Goal: Task Accomplishment & Management: Manage account settings

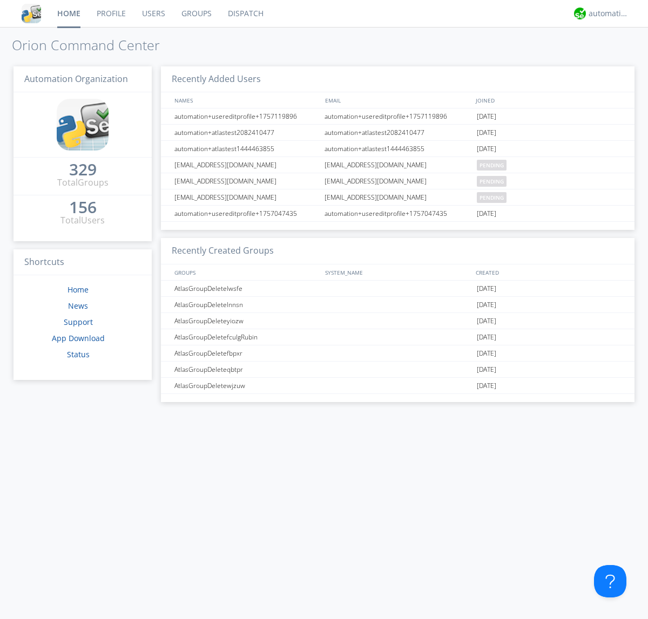
click at [153, 13] on link "Users" at bounding box center [153, 13] width 39 height 27
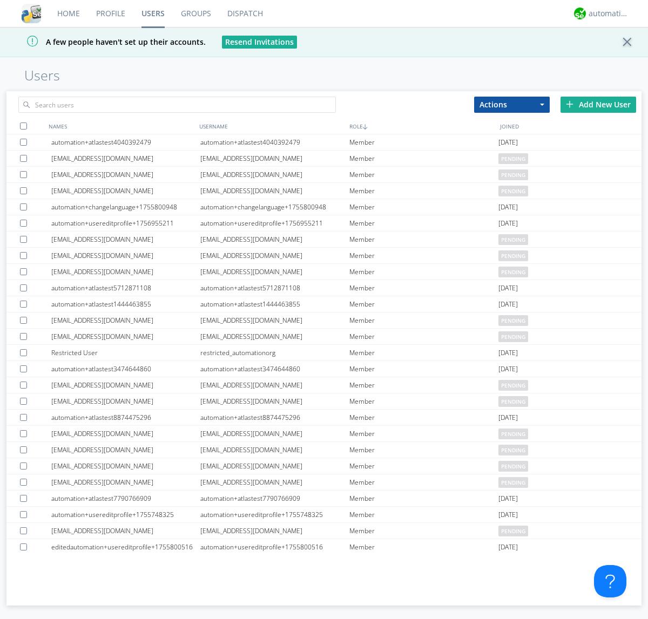
click at [598, 104] on div "Add New User" at bounding box center [598, 105] width 76 height 16
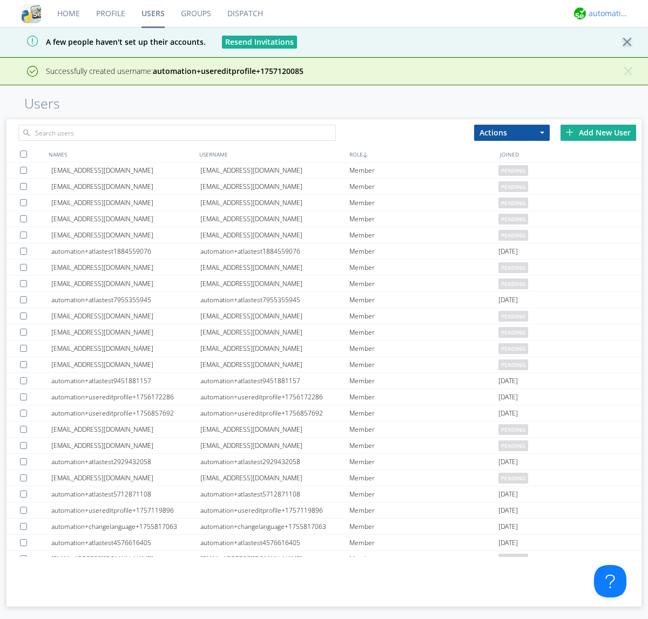
click at [606, 13] on div "automation+atlas" at bounding box center [608, 13] width 40 height 11
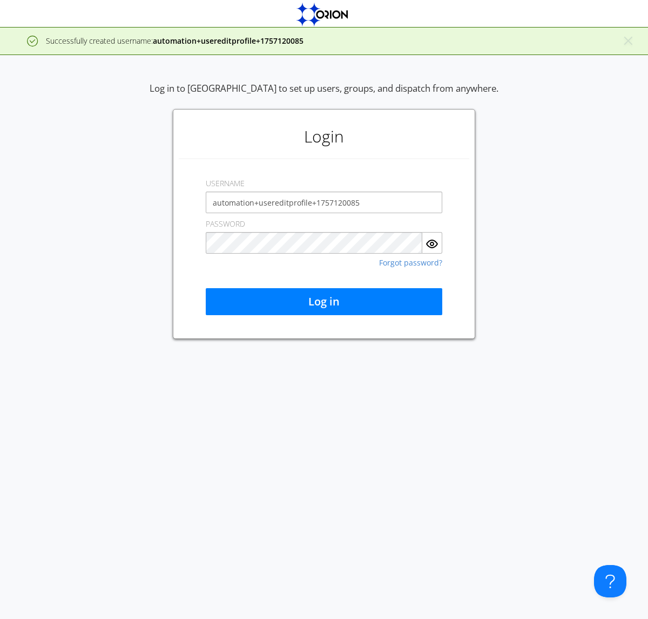
type input "automation+usereditprofile+1757120085"
click at [324, 302] on button "Log in" at bounding box center [324, 301] width 236 height 27
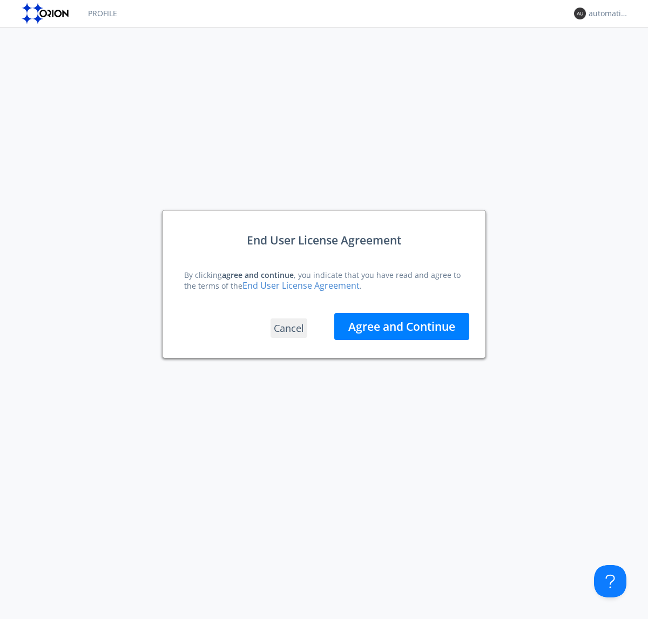
click at [402, 326] on button "Agree and Continue" at bounding box center [401, 326] width 135 height 27
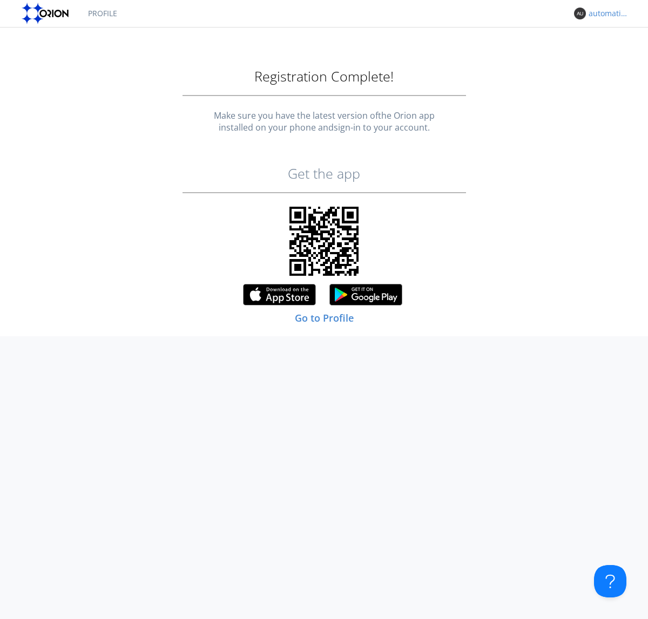
click at [606, 13] on div "automation+usereditprofile+1757120085" at bounding box center [608, 13] width 40 height 11
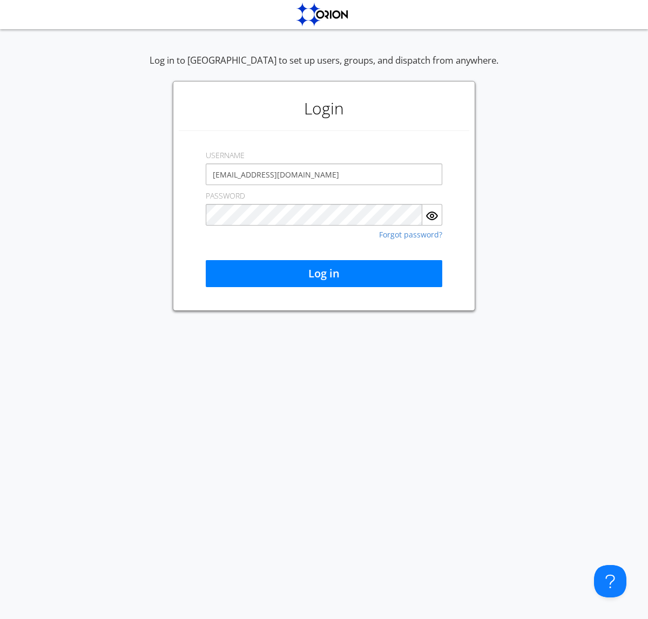
type input "[EMAIL_ADDRESS][DOMAIN_NAME]"
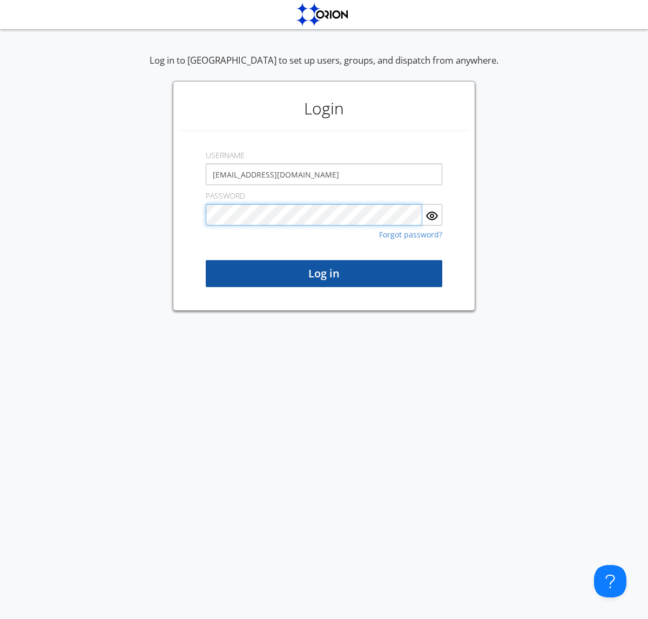
click at [324, 274] on button "Log in" at bounding box center [324, 273] width 236 height 27
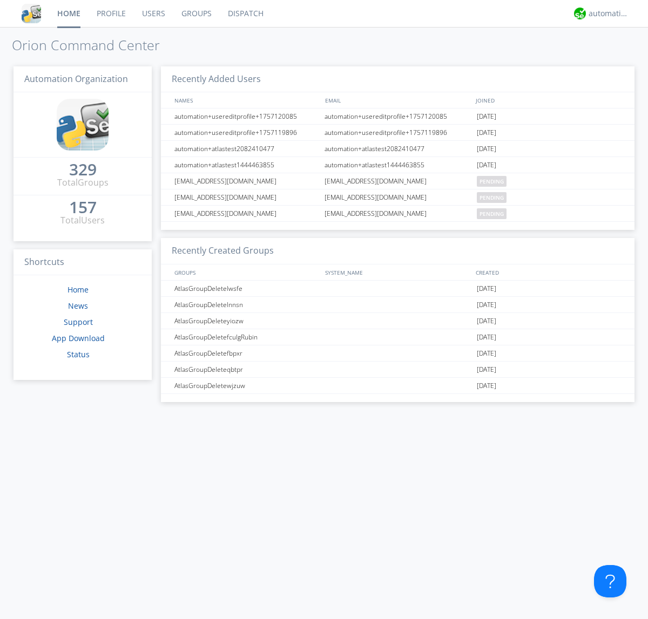
click at [153, 13] on link "Users" at bounding box center [153, 13] width 39 height 27
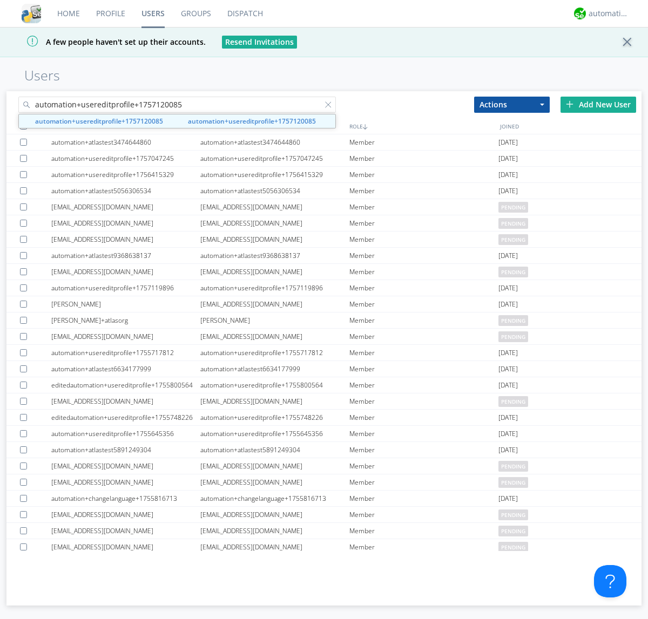
type input "automation+usereditprofile+1757120085"
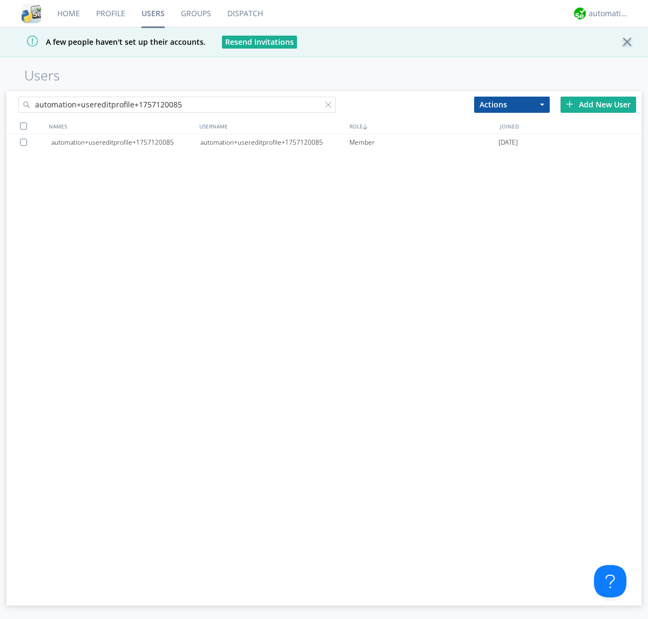
click at [274, 142] on div "automation+usereditprofile+1757120085" at bounding box center [274, 142] width 149 height 16
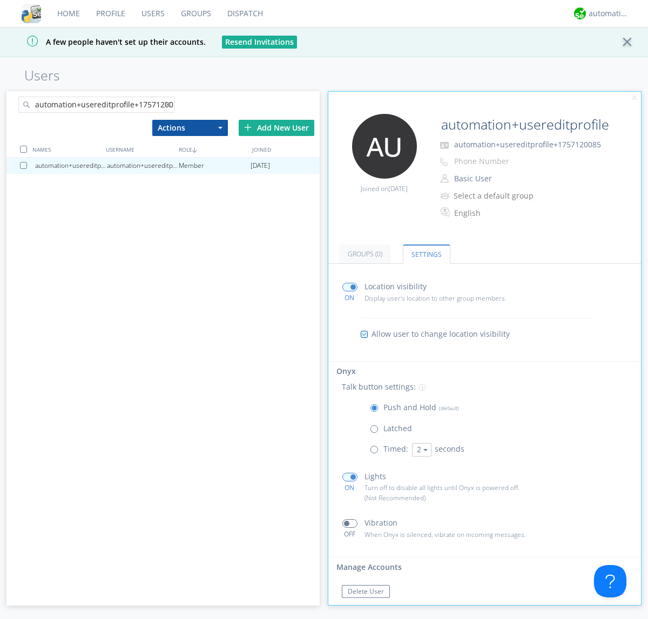
click at [371, 606] on button "Reset Password" at bounding box center [371, 612] width 59 height 13
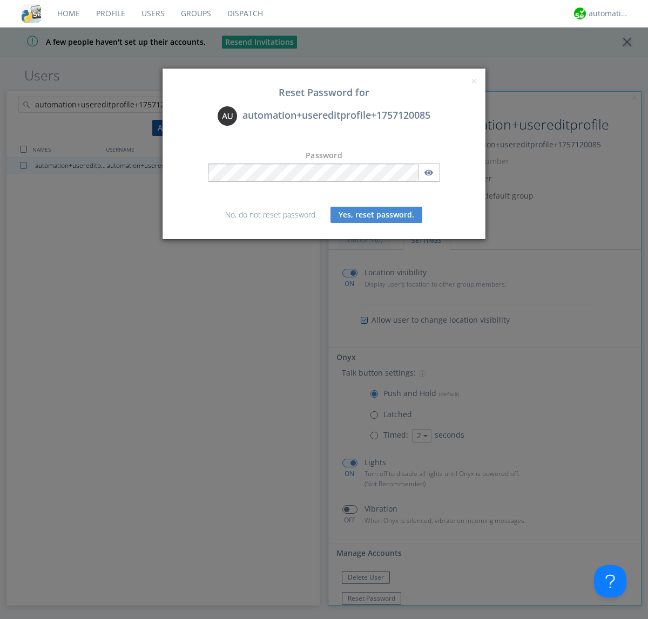
click at [376, 214] on button "Yes, reset password." at bounding box center [376, 215] width 92 height 16
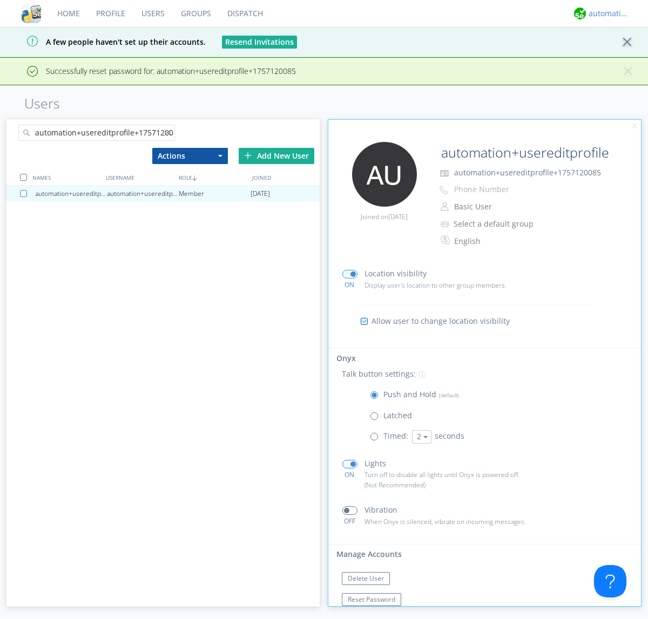
click at [606, 13] on div "automation+atlas" at bounding box center [608, 13] width 40 height 11
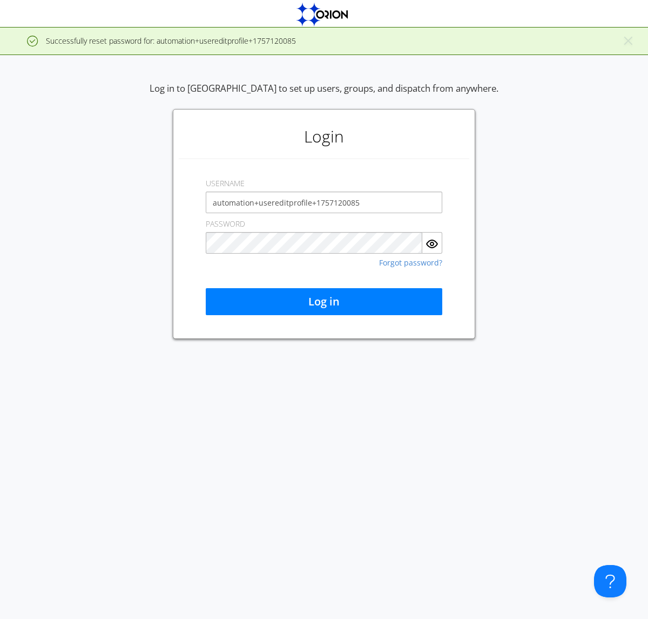
type input "automation+usereditprofile+1757120085"
click at [324, 302] on button "Log in" at bounding box center [324, 301] width 236 height 27
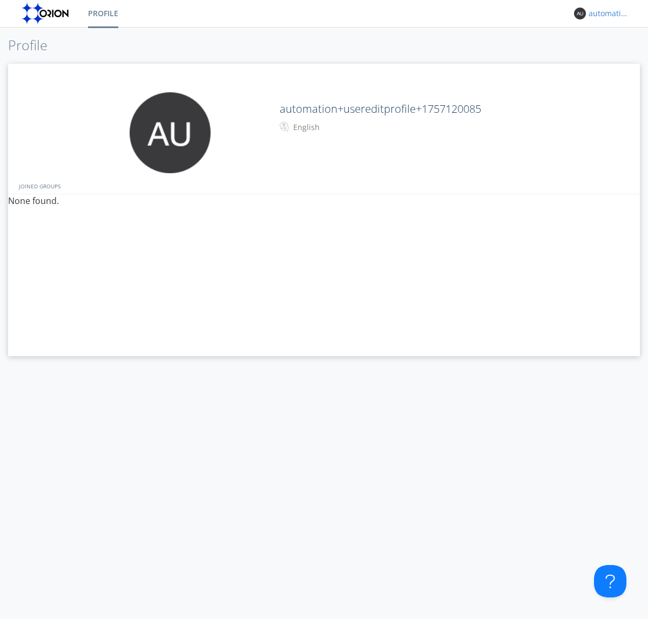
click at [606, 13] on div "automation+usereditprofile+1757120085" at bounding box center [608, 13] width 40 height 11
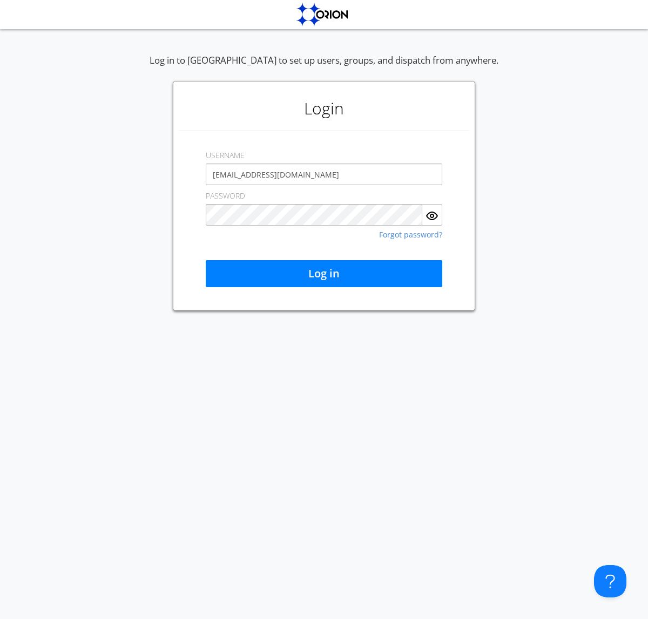
type input "[EMAIL_ADDRESS][DOMAIN_NAME]"
click at [324, 274] on button "Log in" at bounding box center [324, 273] width 236 height 27
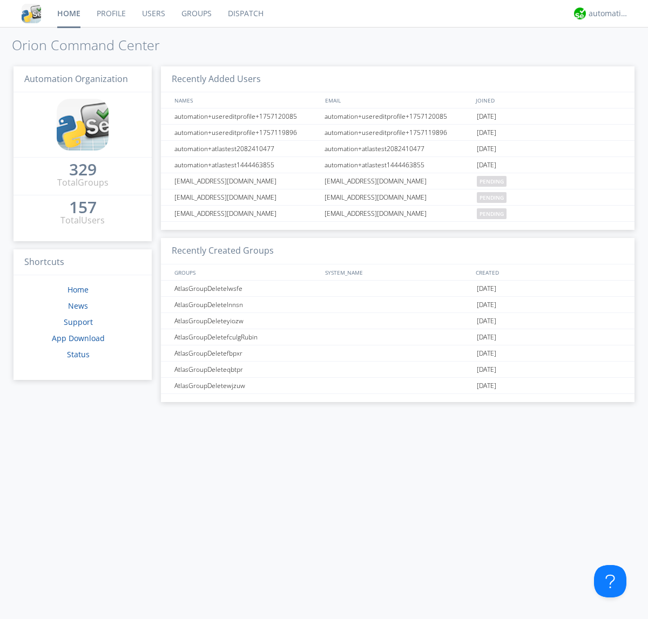
click at [153, 13] on link "Users" at bounding box center [153, 13] width 39 height 27
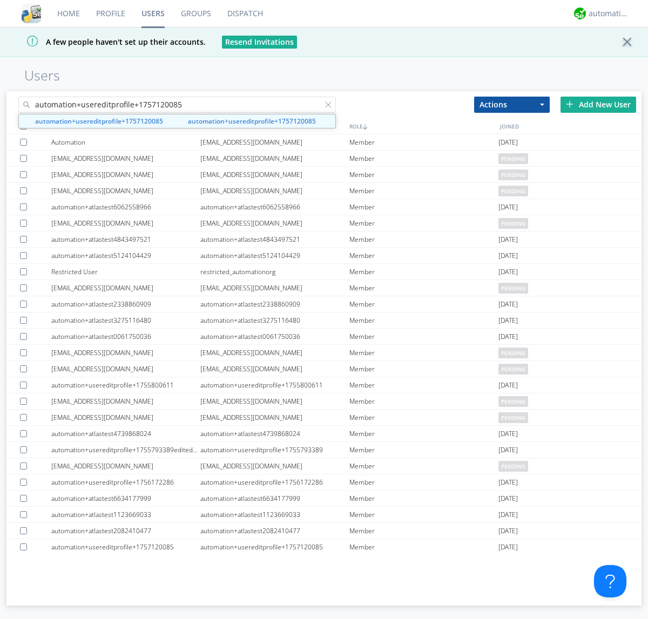
type input "automation+usereditprofile+1757120085"
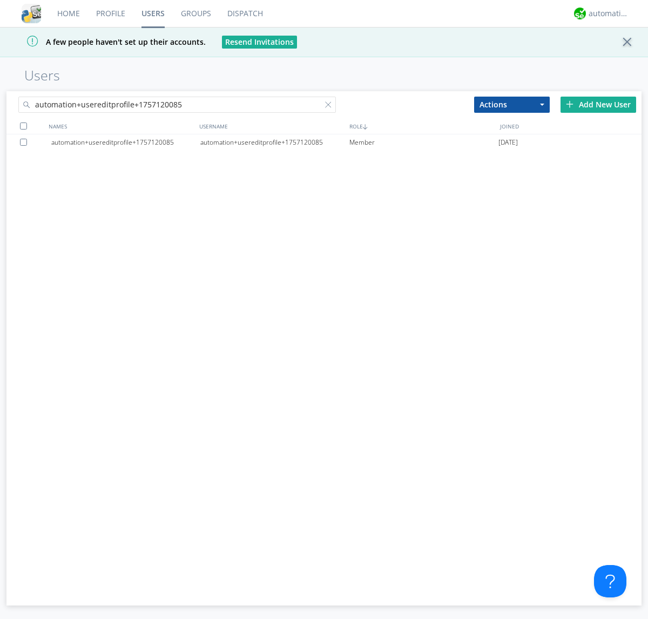
click at [25, 142] on div at bounding box center [25, 142] width 11 height 7
click at [512, 104] on button "Actions" at bounding box center [512, 105] width 76 height 16
click at [0, 0] on link "Delete User" at bounding box center [0, 0] width 0 height 0
